Goal: Check status: Check status

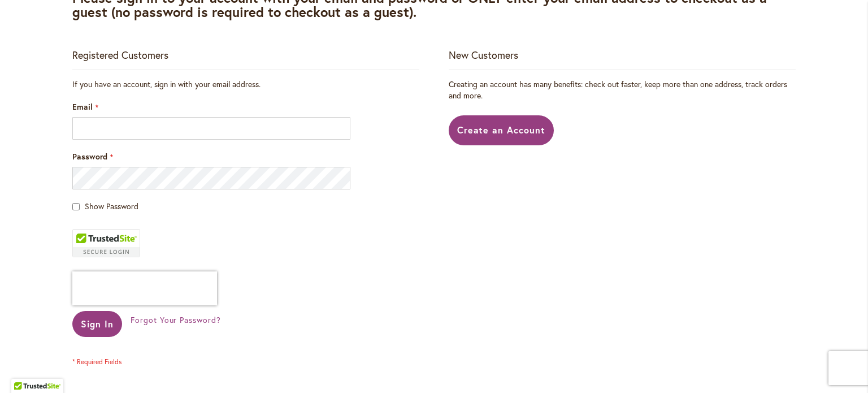
scroll to position [218, 0]
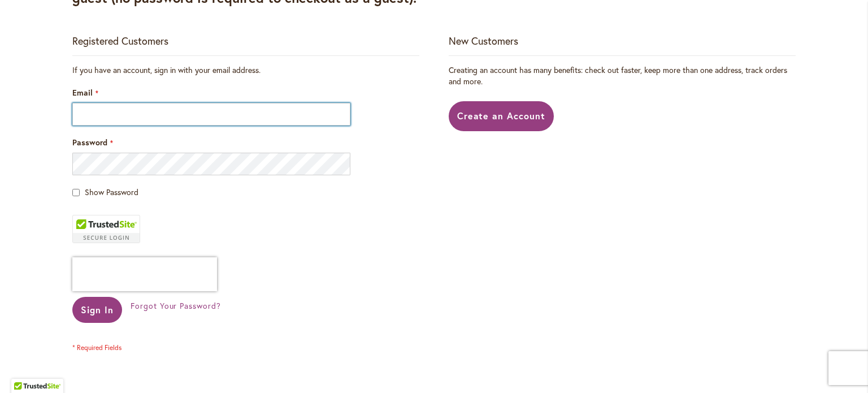
click at [231, 119] on input "Email" at bounding box center [211, 114] width 278 height 23
type input "**********"
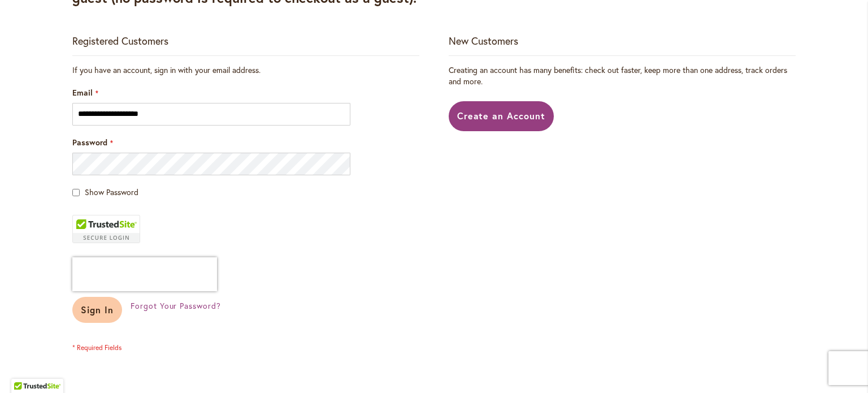
click at [93, 308] on span "Sign In" at bounding box center [97, 309] width 33 height 12
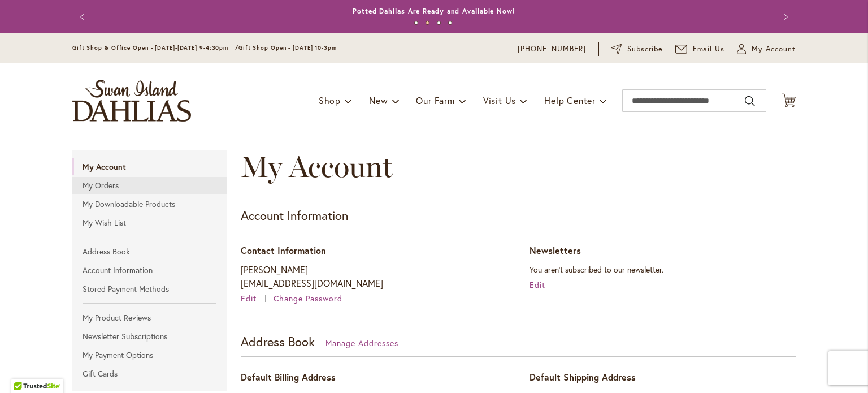
click at [96, 185] on link "My Orders" at bounding box center [149, 185] width 154 height 17
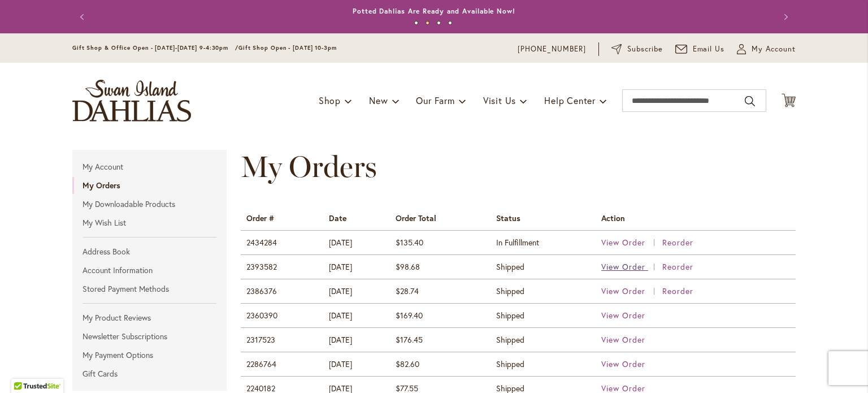
click at [615, 265] on span "View Order" at bounding box center [623, 266] width 44 height 11
click at [613, 291] on span "View Order" at bounding box center [623, 290] width 44 height 11
click at [622, 314] on span "View Order" at bounding box center [623, 315] width 44 height 11
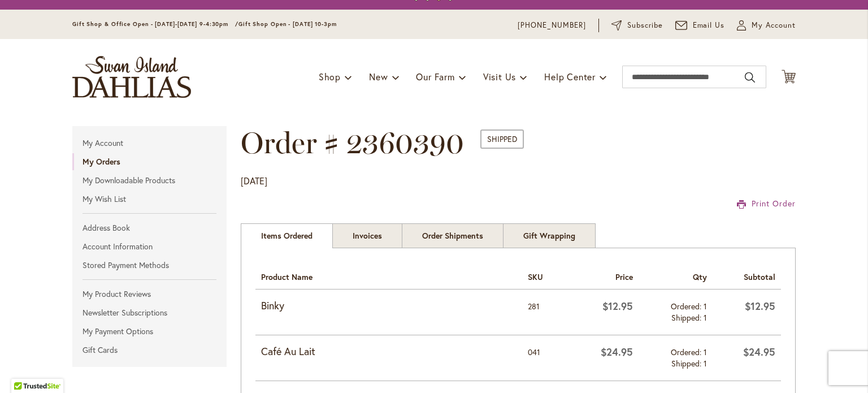
scroll to position [18, 0]
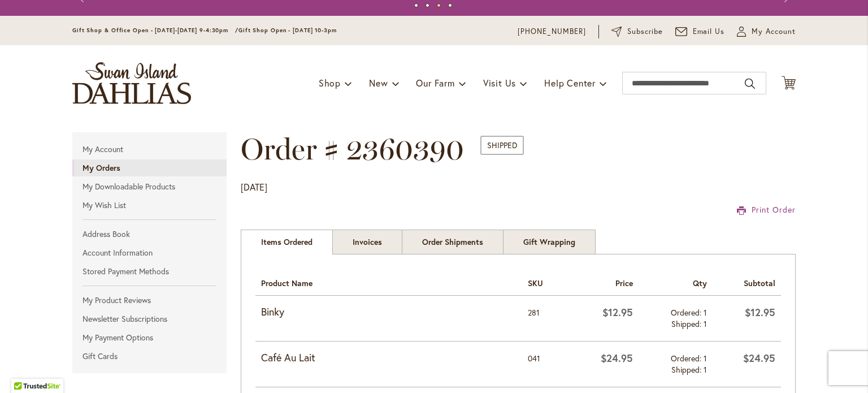
click at [98, 166] on strong "My Orders" at bounding box center [101, 167] width 38 height 11
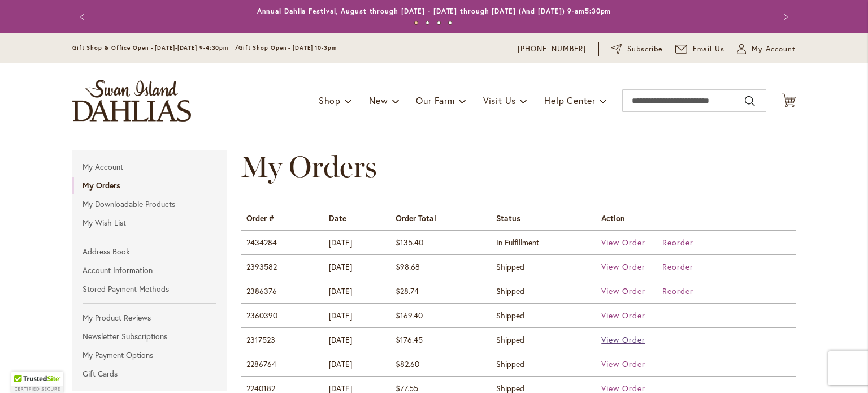
click at [610, 340] on span "View Order" at bounding box center [623, 339] width 44 height 11
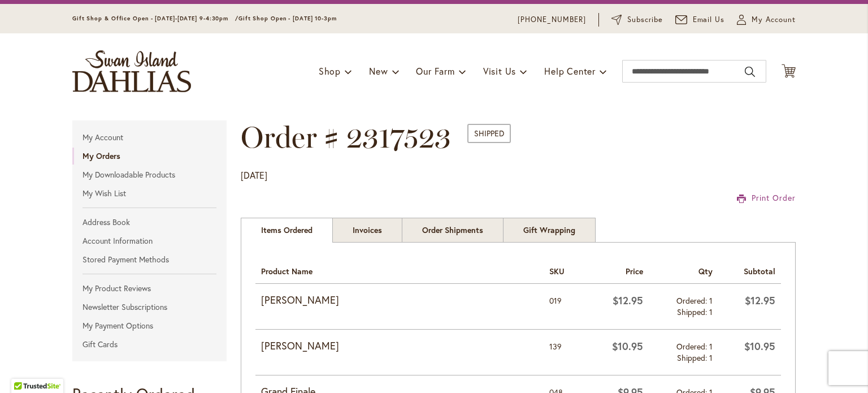
scroll to position [27, 0]
